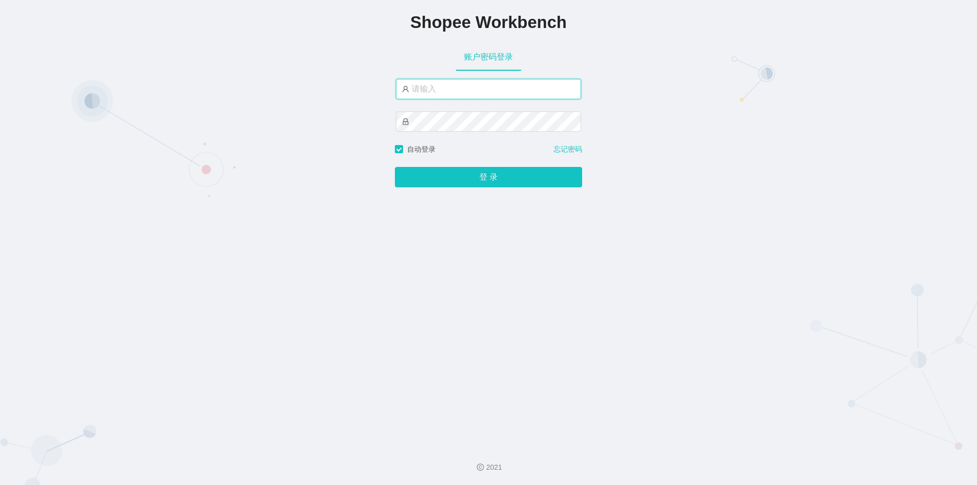
click at [456, 94] on input "text" at bounding box center [488, 89] width 185 height 20
paste input "admin"
type input "admin"
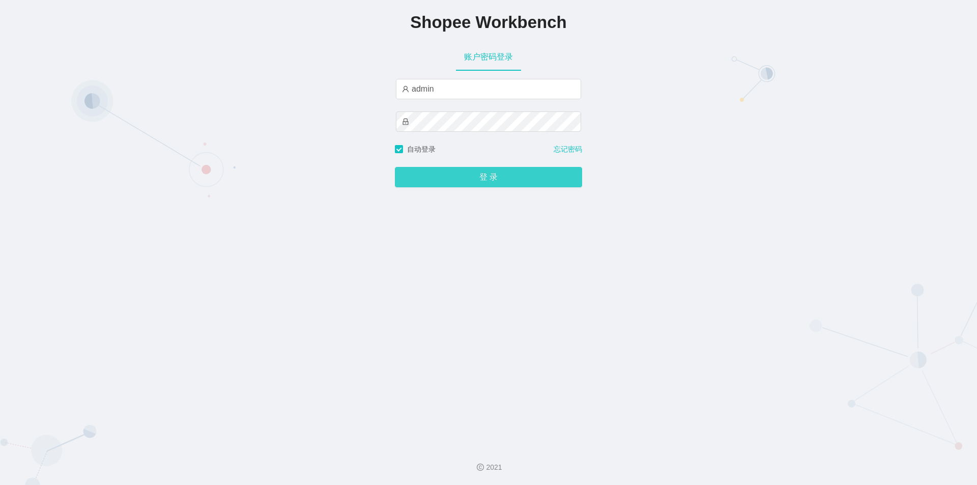
click at [480, 178] on button "登 录" at bounding box center [488, 177] width 187 height 20
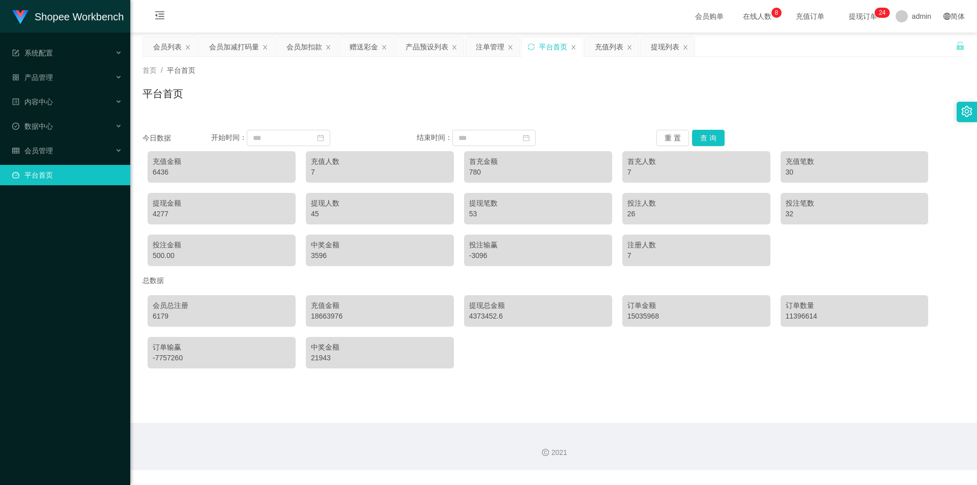
click at [655, 386] on main "关闭左侧 关闭右侧 关闭其它 刷新页面 会员列表 会员加减打码量 会员加扣款 赠送彩金 产品预设列表 注单管理 平台首页 充值列表 提现列表 首页 / 平台首…" at bounding box center [553, 228] width 847 height 390
click at [169, 43] on div "会员列表" at bounding box center [167, 46] width 29 height 19
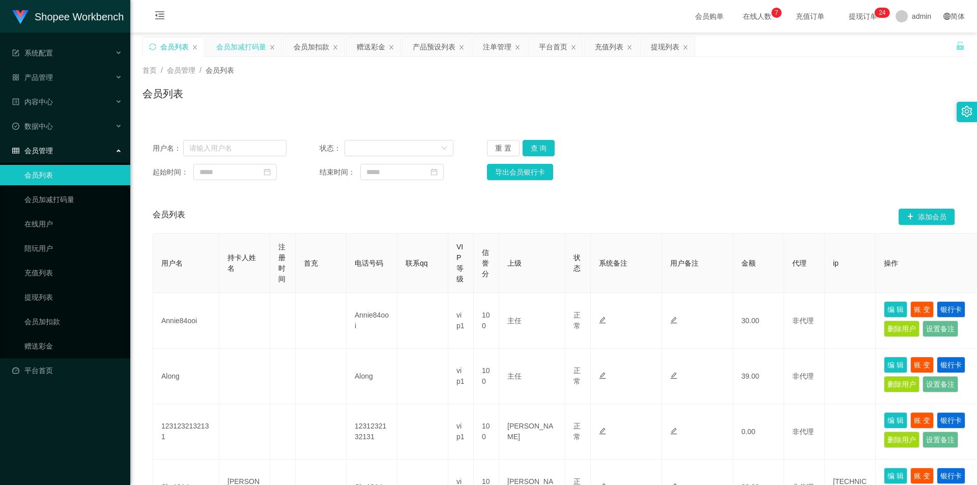
click at [241, 43] on div "会员加减打码量" at bounding box center [241, 46] width 50 height 19
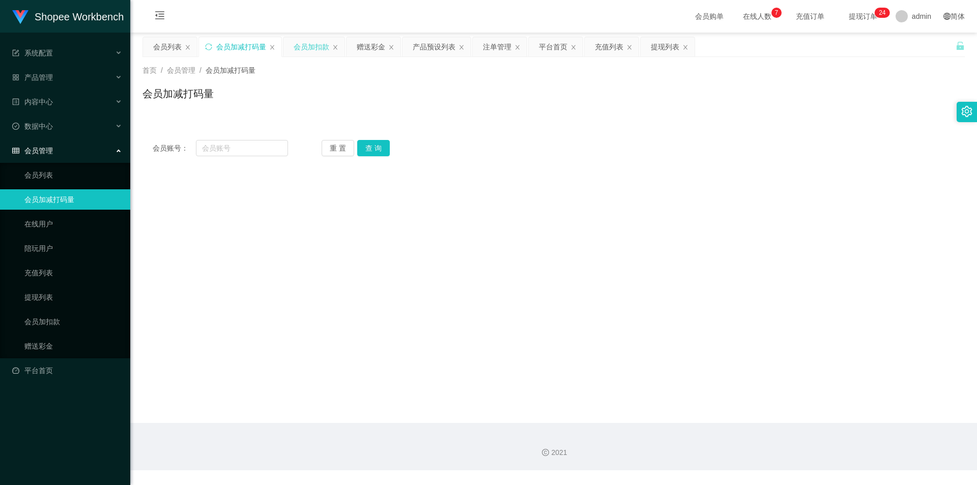
click at [316, 46] on div "会员加扣款" at bounding box center [312, 46] width 36 height 19
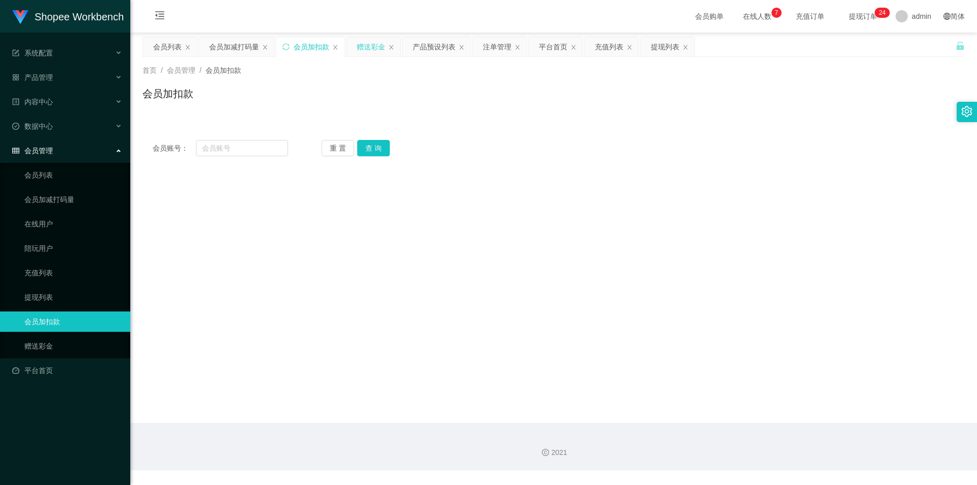
click at [371, 46] on div "赠送彩金" at bounding box center [371, 46] width 29 height 19
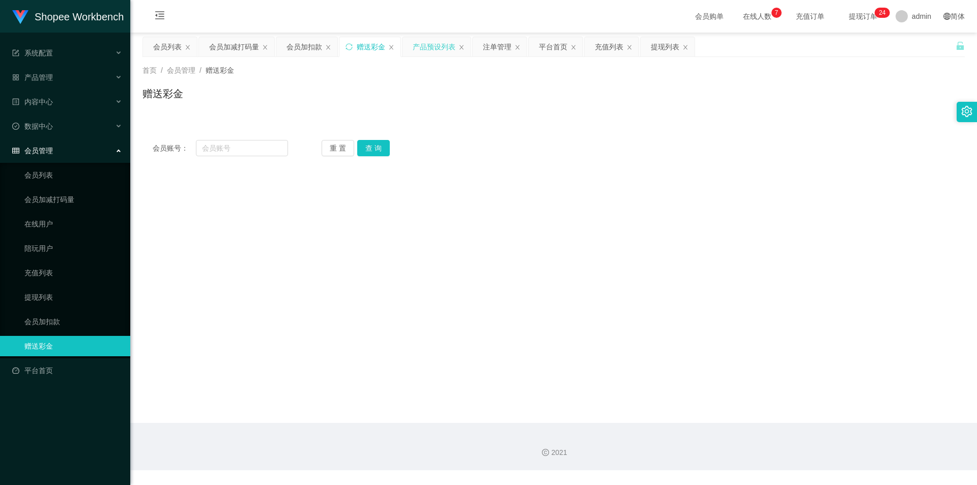
click at [437, 46] on div "产品预设列表" at bounding box center [434, 46] width 43 height 19
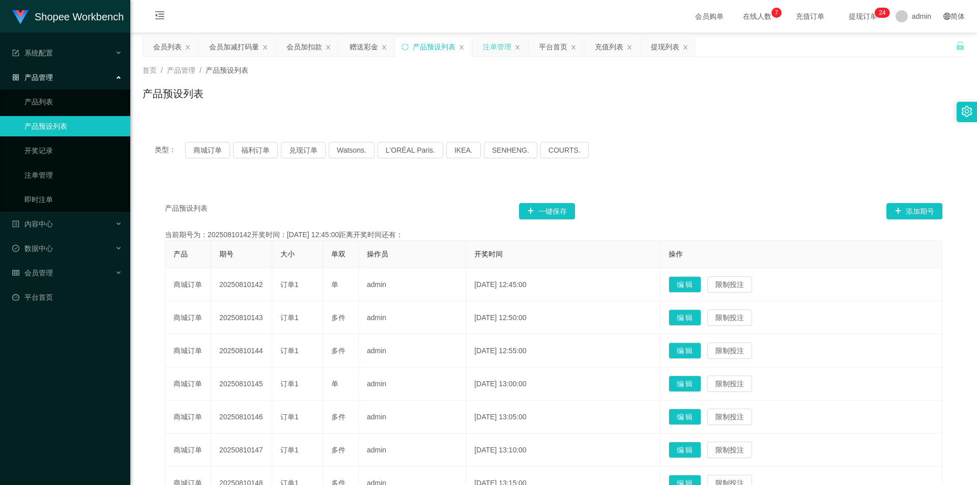
click at [501, 52] on div "注单管理" at bounding box center [497, 46] width 29 height 19
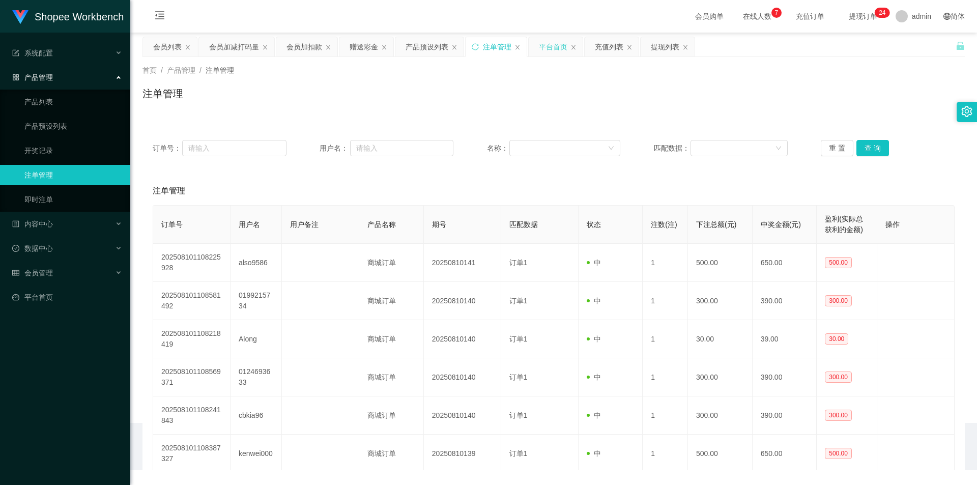
click at [557, 46] on div "平台首页" at bounding box center [553, 46] width 29 height 19
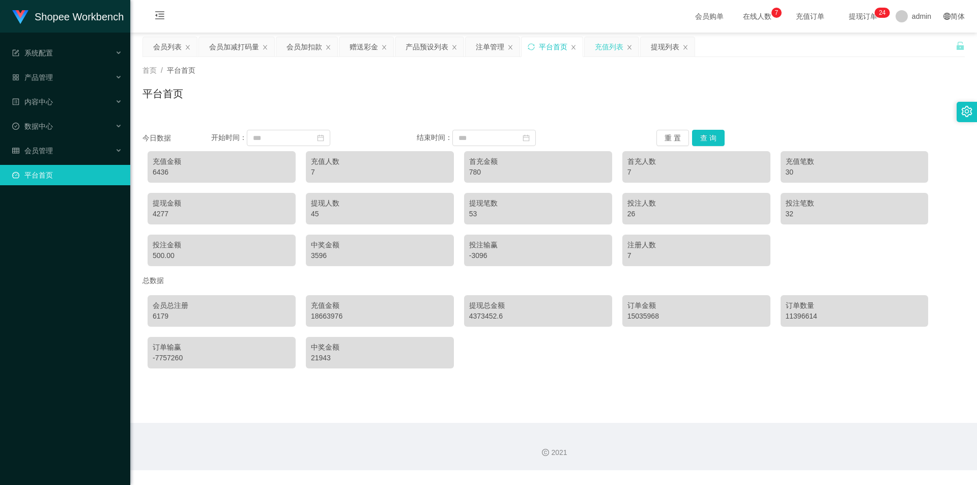
click at [603, 48] on div "充值列表" at bounding box center [609, 46] width 29 height 19
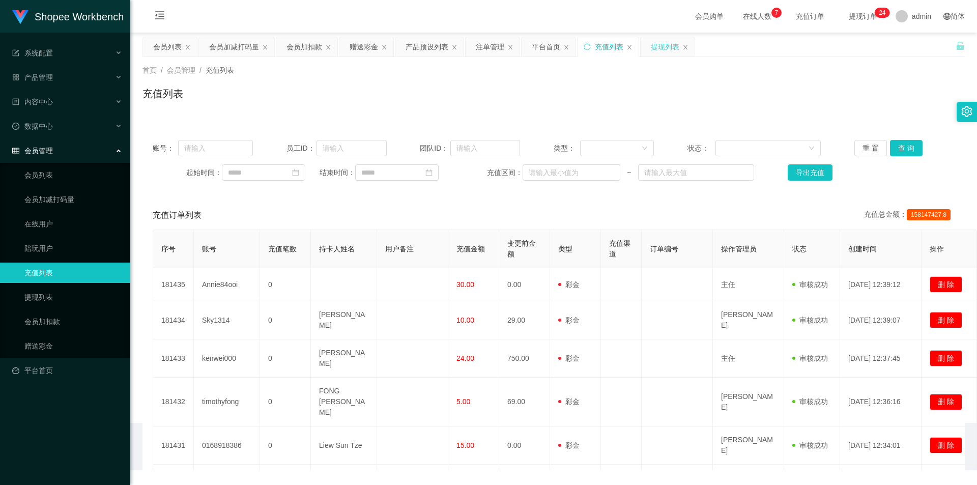
click at [672, 48] on div "提现列表" at bounding box center [665, 46] width 29 height 19
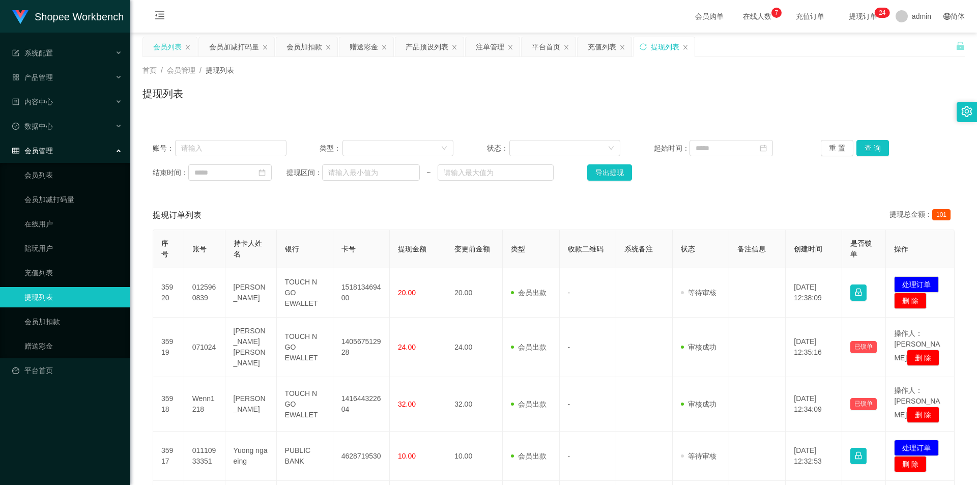
click at [162, 47] on div "会员列表" at bounding box center [167, 46] width 29 height 19
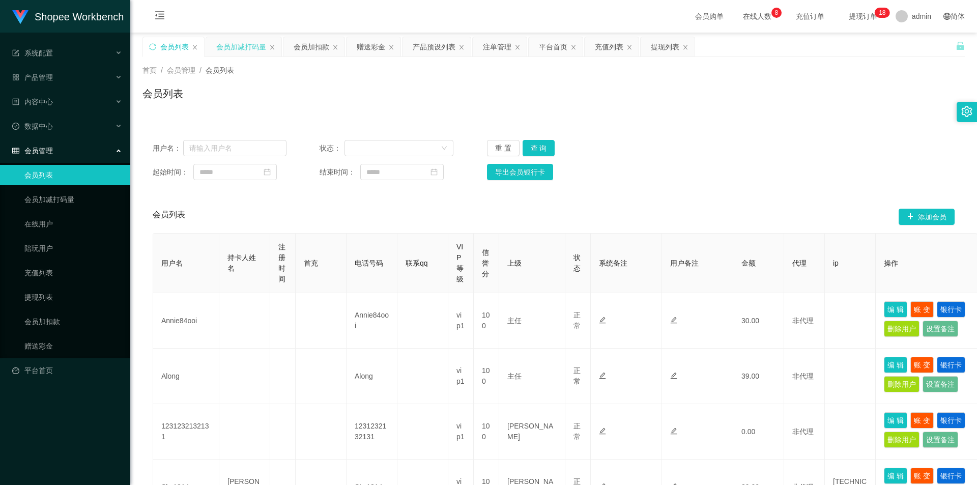
click at [246, 45] on div "会员加减打码量" at bounding box center [241, 46] width 50 height 19
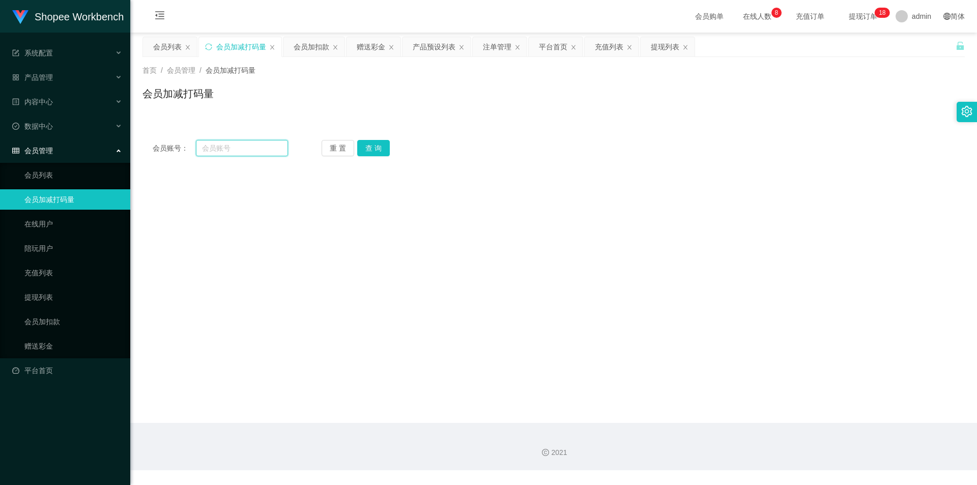
click at [233, 154] on input "text" at bounding box center [242, 148] width 92 height 16
paste input "Wenn1218"
type input "Wenn1218"
click at [366, 148] on button "查 询" at bounding box center [373, 148] width 33 height 16
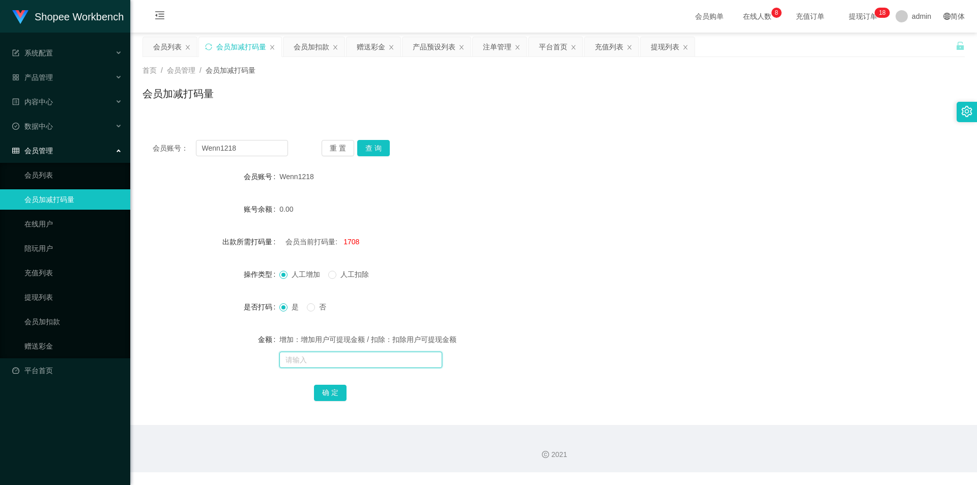
click at [320, 358] on input "text" at bounding box center [360, 360] width 163 height 16
click at [336, 278] on span at bounding box center [332, 275] width 8 height 8
click at [319, 362] on input "text" at bounding box center [360, 360] width 163 height 16
type input "30000"
click at [326, 402] on div "确 定" at bounding box center [554, 392] width 480 height 20
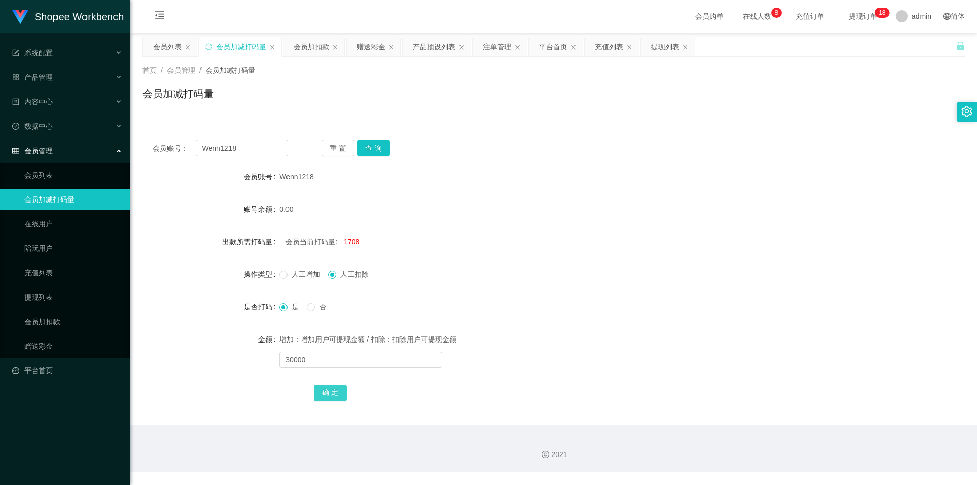
click at [326, 396] on button "确 定" at bounding box center [330, 393] width 33 height 16
click at [309, 47] on div "会员加扣款" at bounding box center [312, 46] width 36 height 19
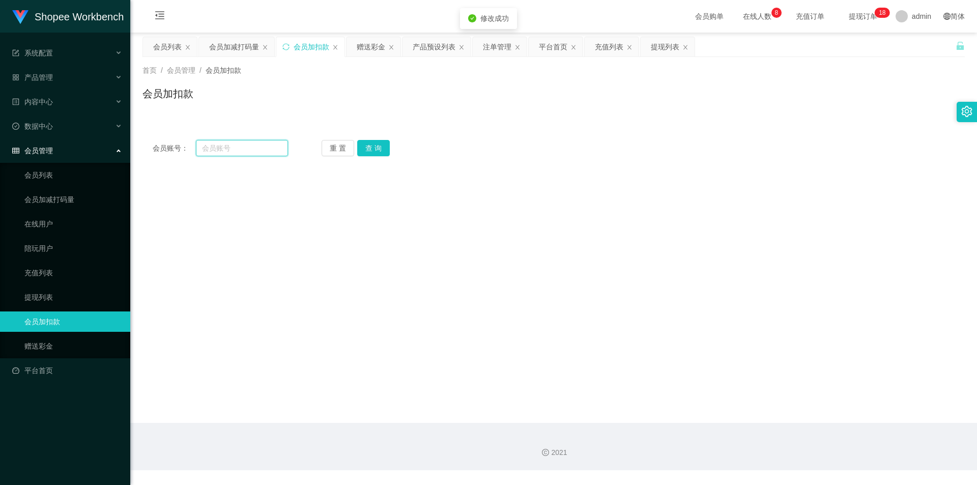
click at [261, 148] on input "text" at bounding box center [242, 148] width 92 height 16
paste input "Wenn1218"
type input "Wenn1218"
click at [368, 151] on button "查 询" at bounding box center [373, 148] width 33 height 16
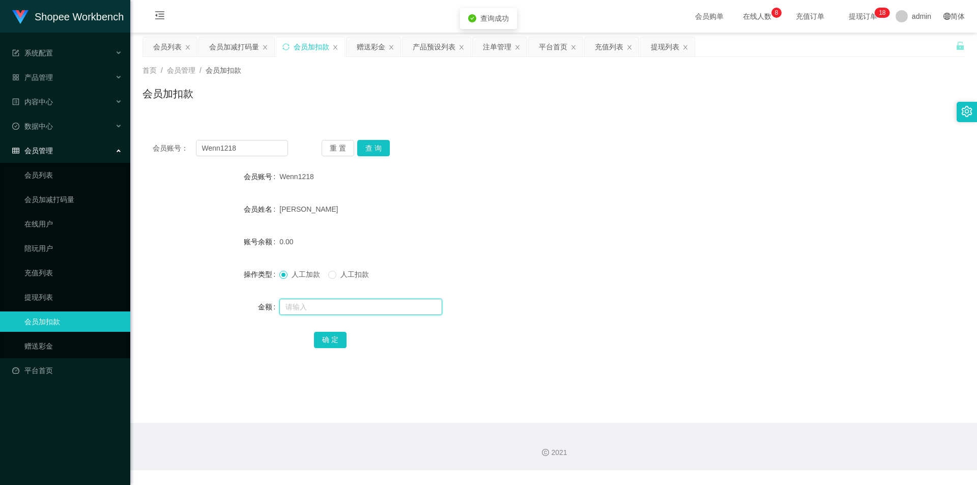
click at [321, 302] on input "text" at bounding box center [360, 307] width 163 height 16
type input "300"
drag, startPoint x: 328, startPoint y: 335, endPoint x: 325, endPoint y: 340, distance: 5.5
click at [328, 335] on button "确 定" at bounding box center [330, 340] width 33 height 16
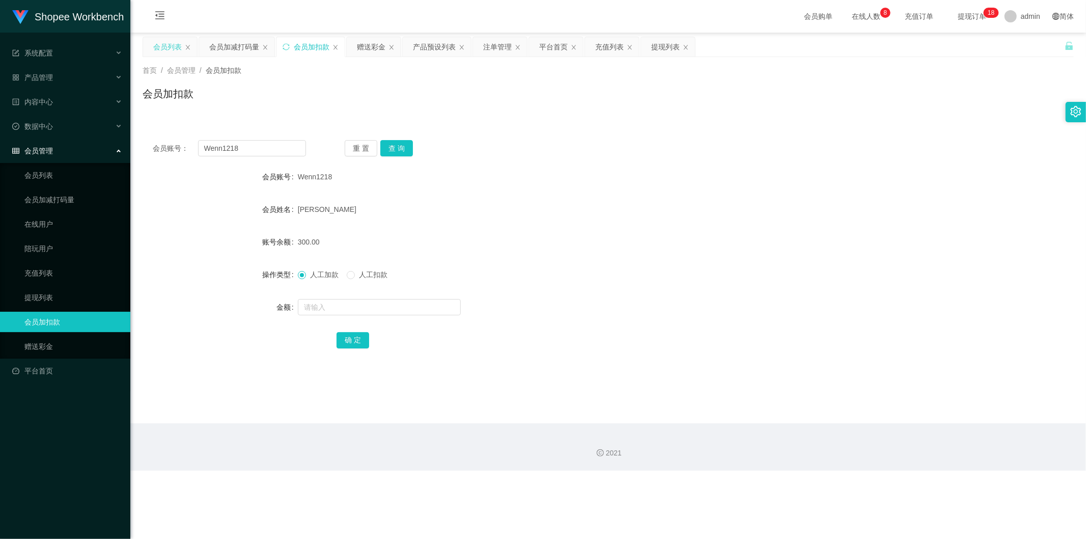
click at [166, 44] on div "会员列表" at bounding box center [167, 46] width 29 height 19
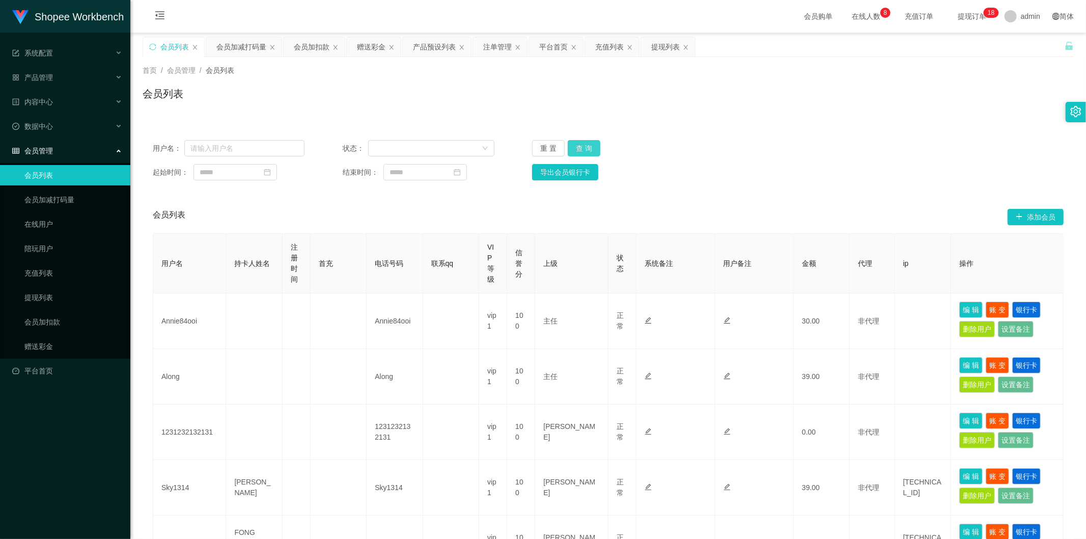
click at [583, 148] on button "查 询" at bounding box center [584, 148] width 33 height 16
click at [250, 57] on div "首页 / 会员管理 / 会员列表 / 会员列表" at bounding box center [607, 87] width 955 height 61
click at [250, 51] on div "会员加减打码量" at bounding box center [241, 46] width 50 height 19
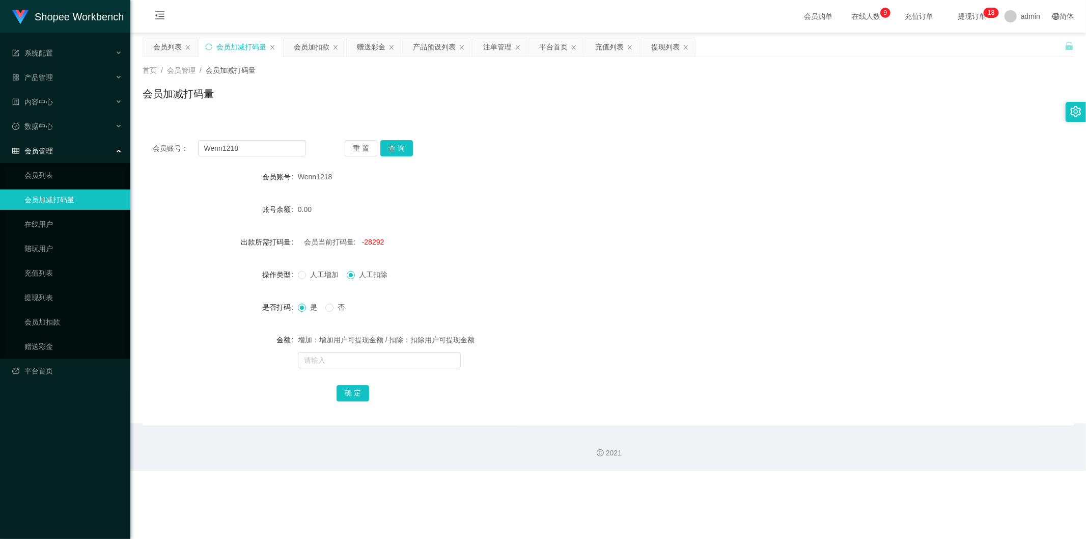
click at [262, 136] on div "会员账号： Wenn1218 重 置 查 询 会员账号 Wenn1218 账号余额 0.00 出款所需打码量 会员当前打码量: -28292 操作类型 人工增…" at bounding box center [608, 277] width 931 height 295
click at [264, 140] on input "Wenn1218" at bounding box center [252, 148] width 108 height 16
paste input "0199215734"
type input "0199215734"
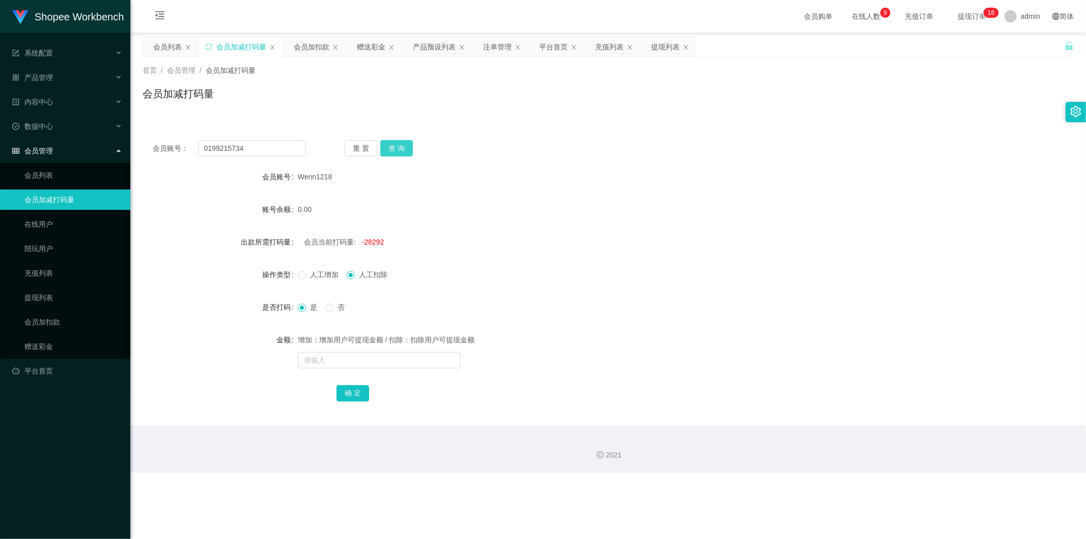
click at [397, 146] on button "查 询" at bounding box center [396, 148] width 33 height 16
click at [275, 152] on input "0199215734" at bounding box center [252, 148] width 108 height 16
click at [604, 44] on div "充值列表" at bounding box center [609, 46] width 29 height 19
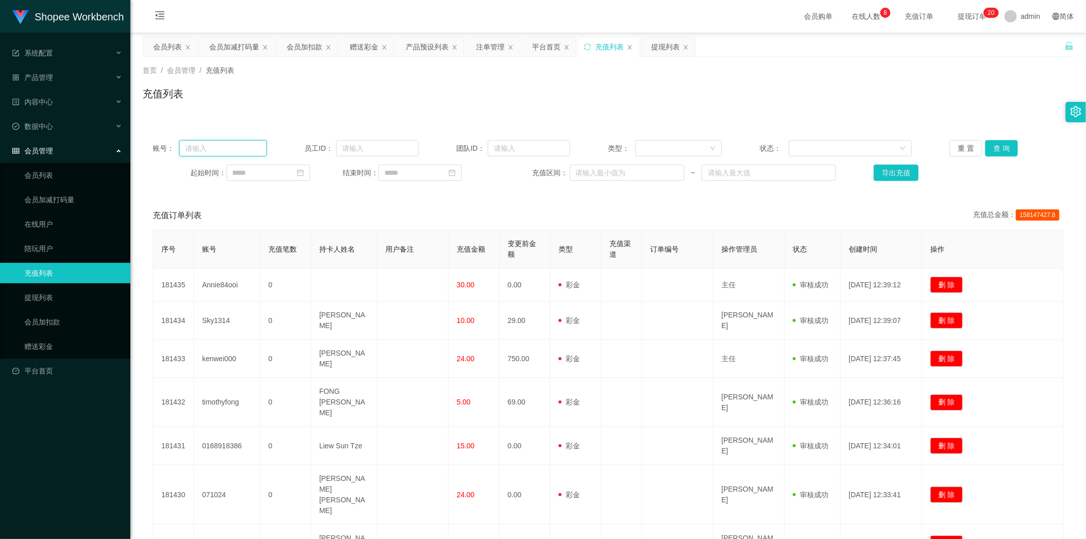
click at [257, 145] on input "text" at bounding box center [223, 148] width 88 height 16
paste input "60143537537"
click at [977, 150] on button "查 询" at bounding box center [1001, 148] width 33 height 16
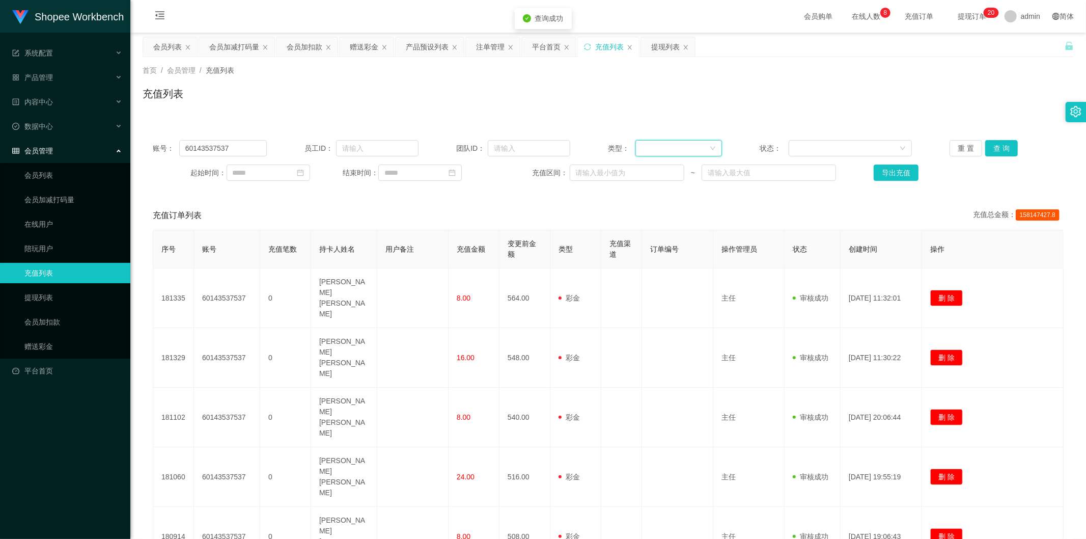
click at [699, 148] on div at bounding box center [675, 147] width 68 height 15
click at [683, 168] on li "后台充值" at bounding box center [675, 168] width 86 height 16
click at [977, 146] on button "查 询" at bounding box center [1001, 148] width 33 height 16
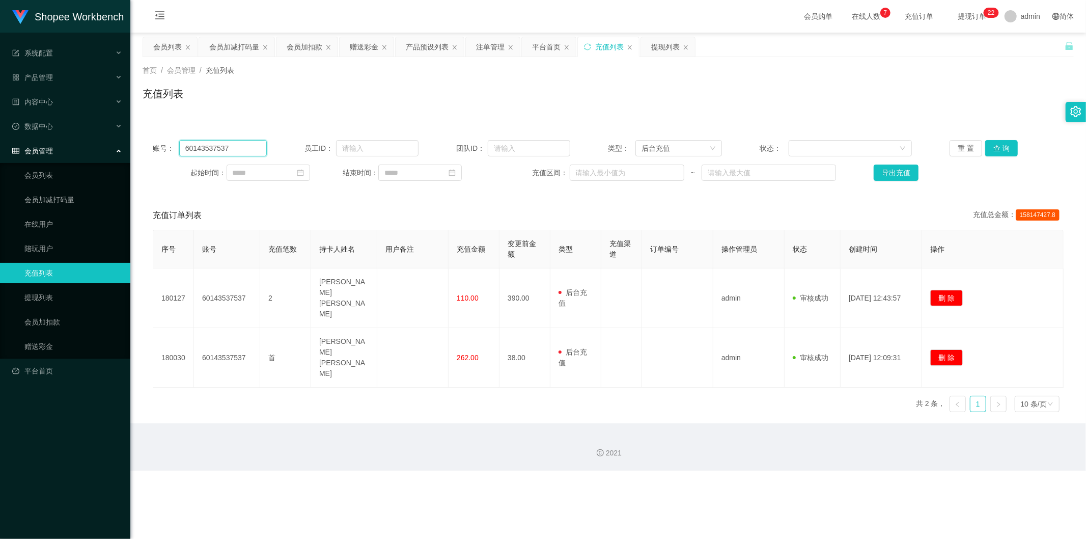
click at [233, 145] on input "60143537537" at bounding box center [223, 148] width 88 height 16
paste input "also9586"
click at [977, 145] on button "查 询" at bounding box center [1001, 148] width 33 height 16
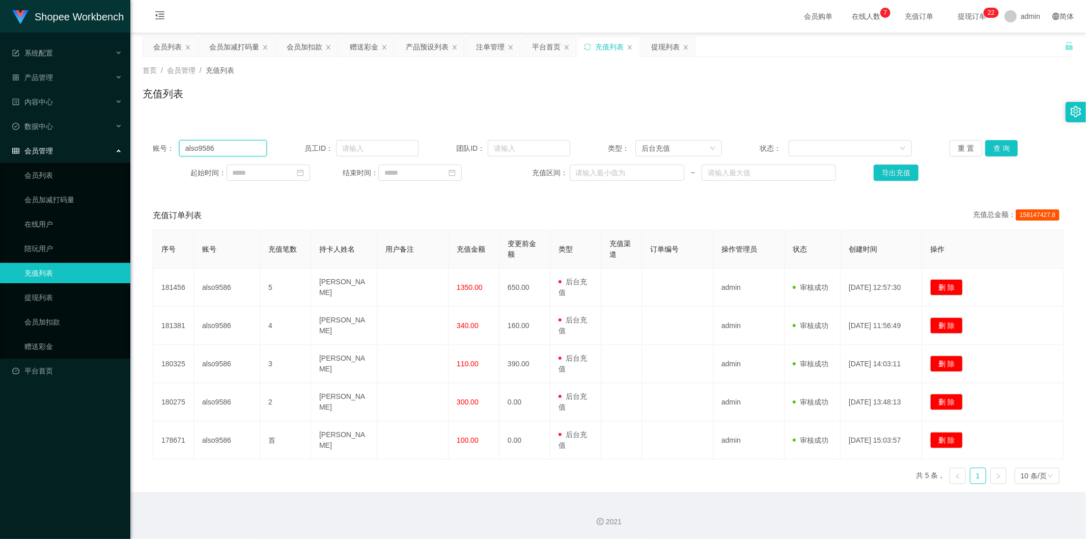
click at [246, 148] on input "also9586" at bounding box center [223, 148] width 88 height 16
paste input "jayson9875"
type input "jayson9875"
click at [311, 46] on div "会员加扣款" at bounding box center [305, 46] width 36 height 19
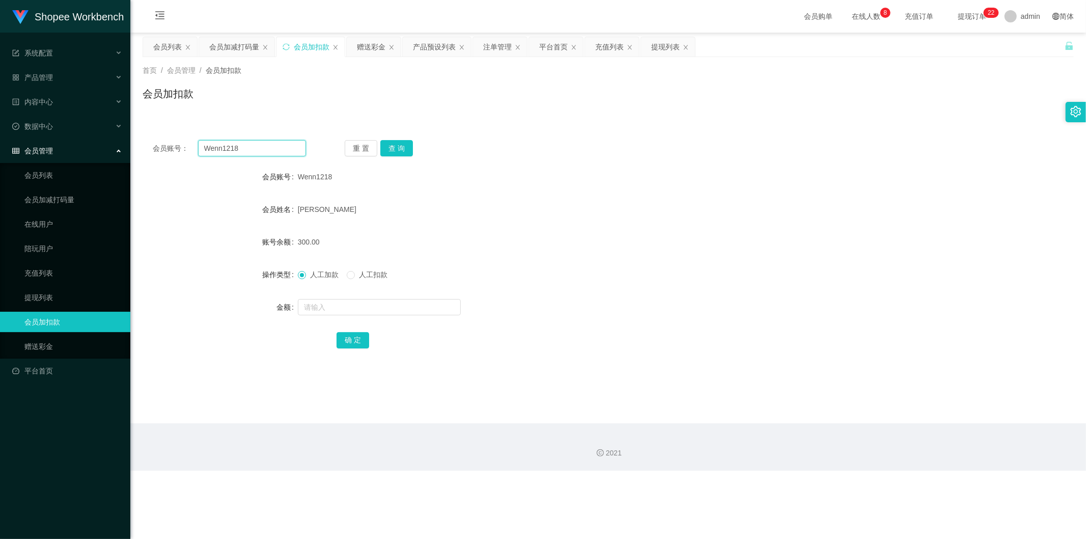
click at [276, 140] on input "Wenn1218" at bounding box center [252, 148] width 108 height 16
click at [273, 146] on input "Wenn1218" at bounding box center [252, 148] width 108 height 16
click at [273, 147] on input "Wenn1218" at bounding box center [252, 148] width 108 height 16
paste input "jayson9875"
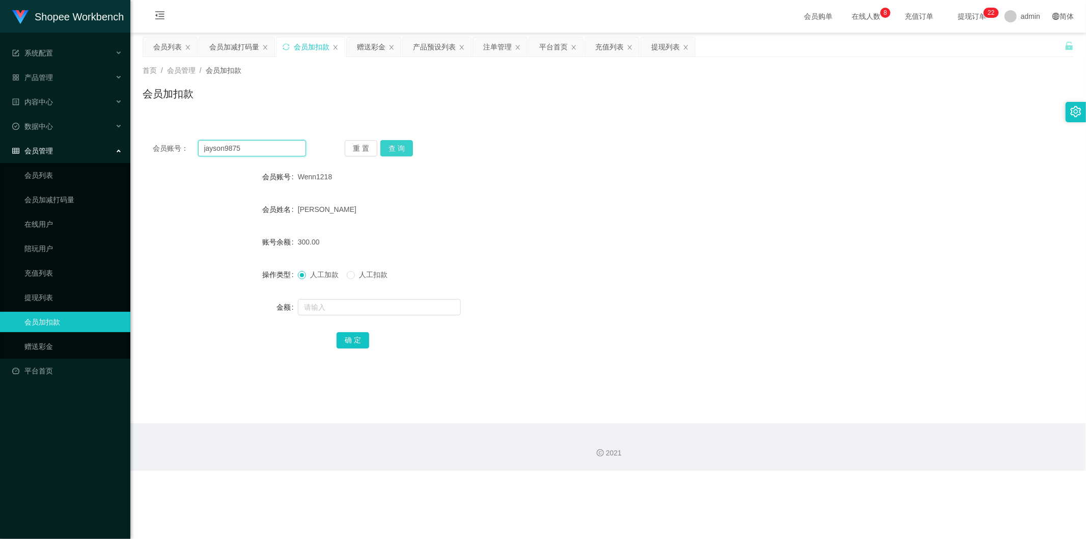
type input "jayson9875"
click at [407, 148] on button "查 询" at bounding box center [396, 148] width 33 height 16
click at [176, 49] on div "会员列表" at bounding box center [167, 46] width 29 height 19
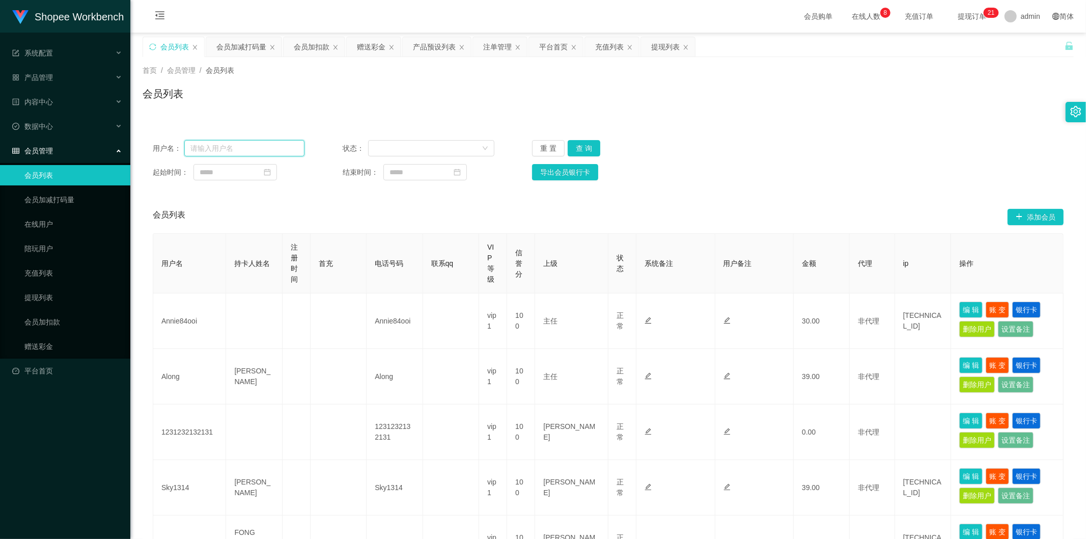
click at [267, 148] on input "text" at bounding box center [244, 148] width 120 height 16
paste input "laiyinying"
type input "laiyinying"
click at [253, 42] on div "会员加减打码量" at bounding box center [241, 46] width 50 height 19
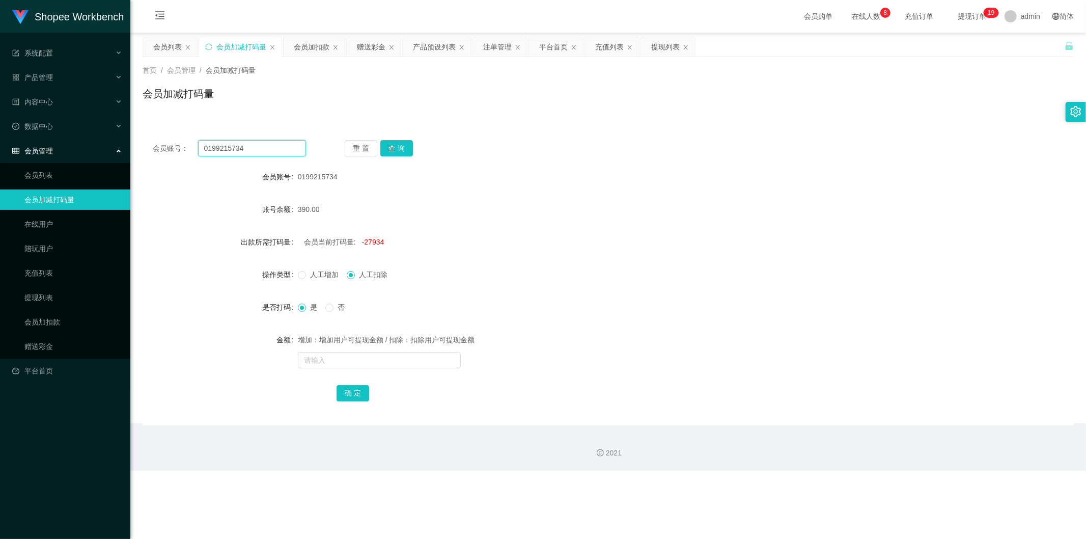
click at [257, 151] on input "0199215734" at bounding box center [252, 148] width 108 height 16
paste input "Jiahung12345"
type input "Jiahung12345"
click at [403, 137] on div "会员账号： Jiahung12345 重 置 查 询 会员账号 0199215734 账号余额 390.00 出款所需打码量 会员当前打码量: -27934 …" at bounding box center [608, 277] width 931 height 295
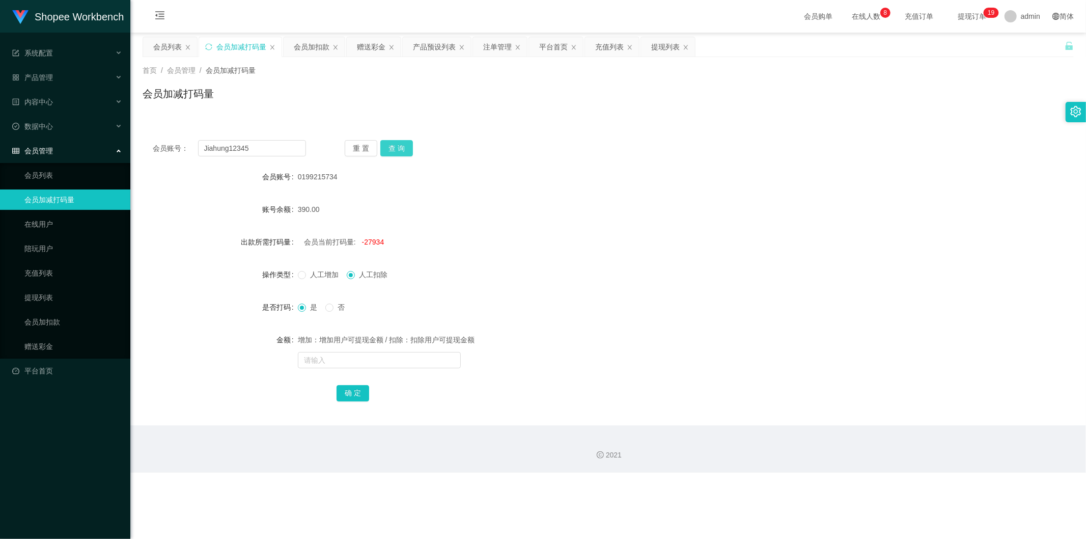
click at [403, 144] on button "查 询" at bounding box center [396, 148] width 33 height 16
click at [655, 47] on div "提现列表" at bounding box center [665, 46] width 29 height 19
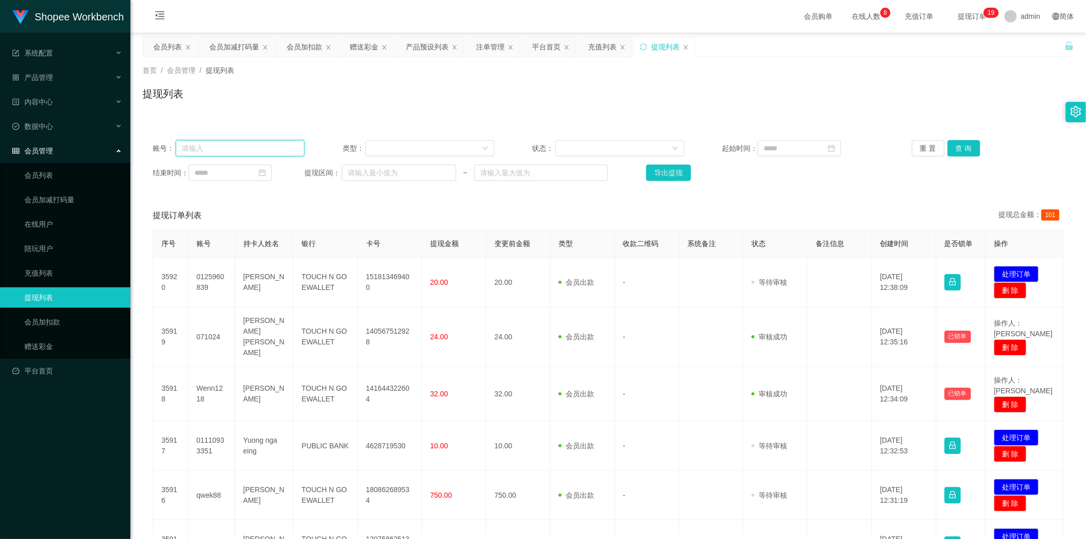
click at [269, 144] on input "text" at bounding box center [240, 148] width 129 height 16
paste input "Jiahung12345"
type input "Jiahung12345"
click at [953, 146] on button "查 询" at bounding box center [963, 148] width 33 height 16
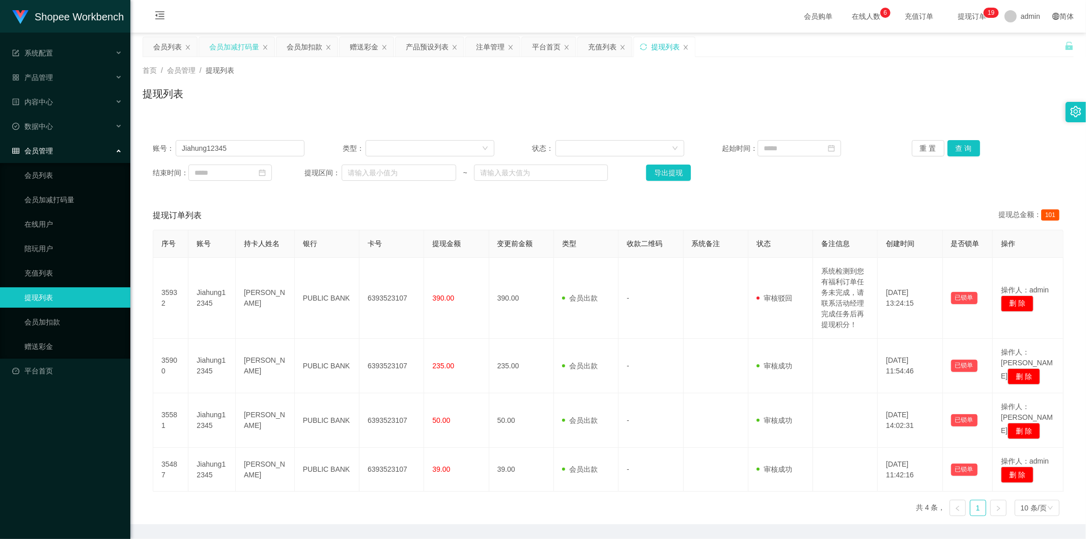
click at [232, 48] on div "会员加减打码量" at bounding box center [234, 46] width 50 height 19
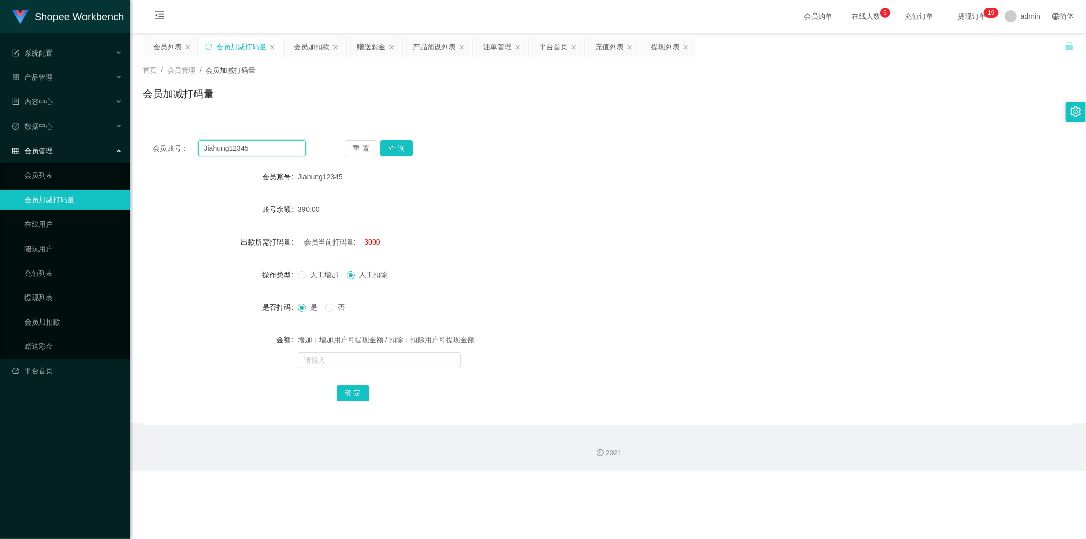
click at [264, 151] on input "Jiahung12345" at bounding box center [252, 148] width 108 height 16
click at [399, 145] on button "查 询" at bounding box center [396, 148] width 33 height 16
